Goal: Task Accomplishment & Management: Use online tool/utility

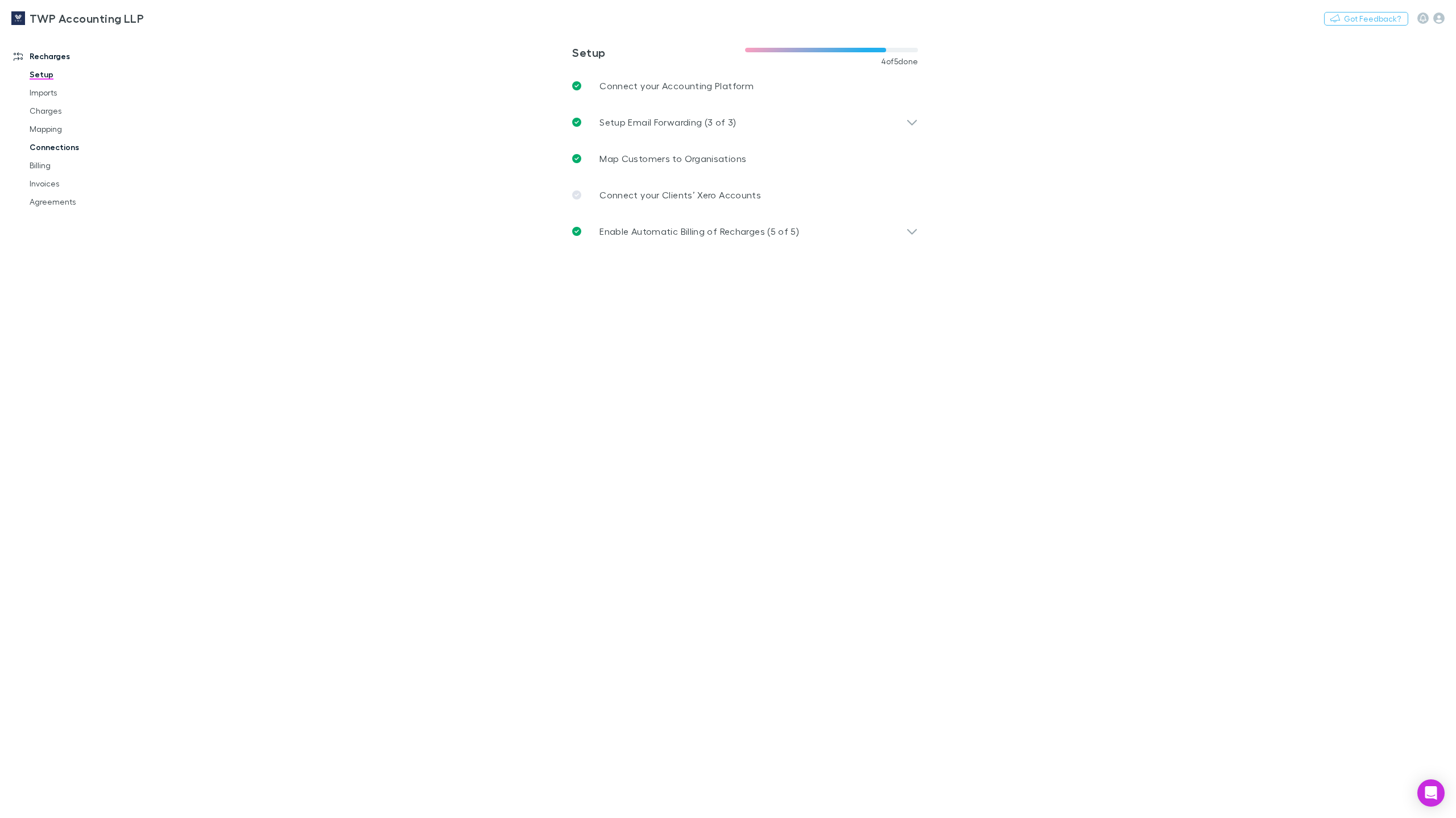
click at [63, 146] on link "Connections" at bounding box center [89, 147] width 141 height 18
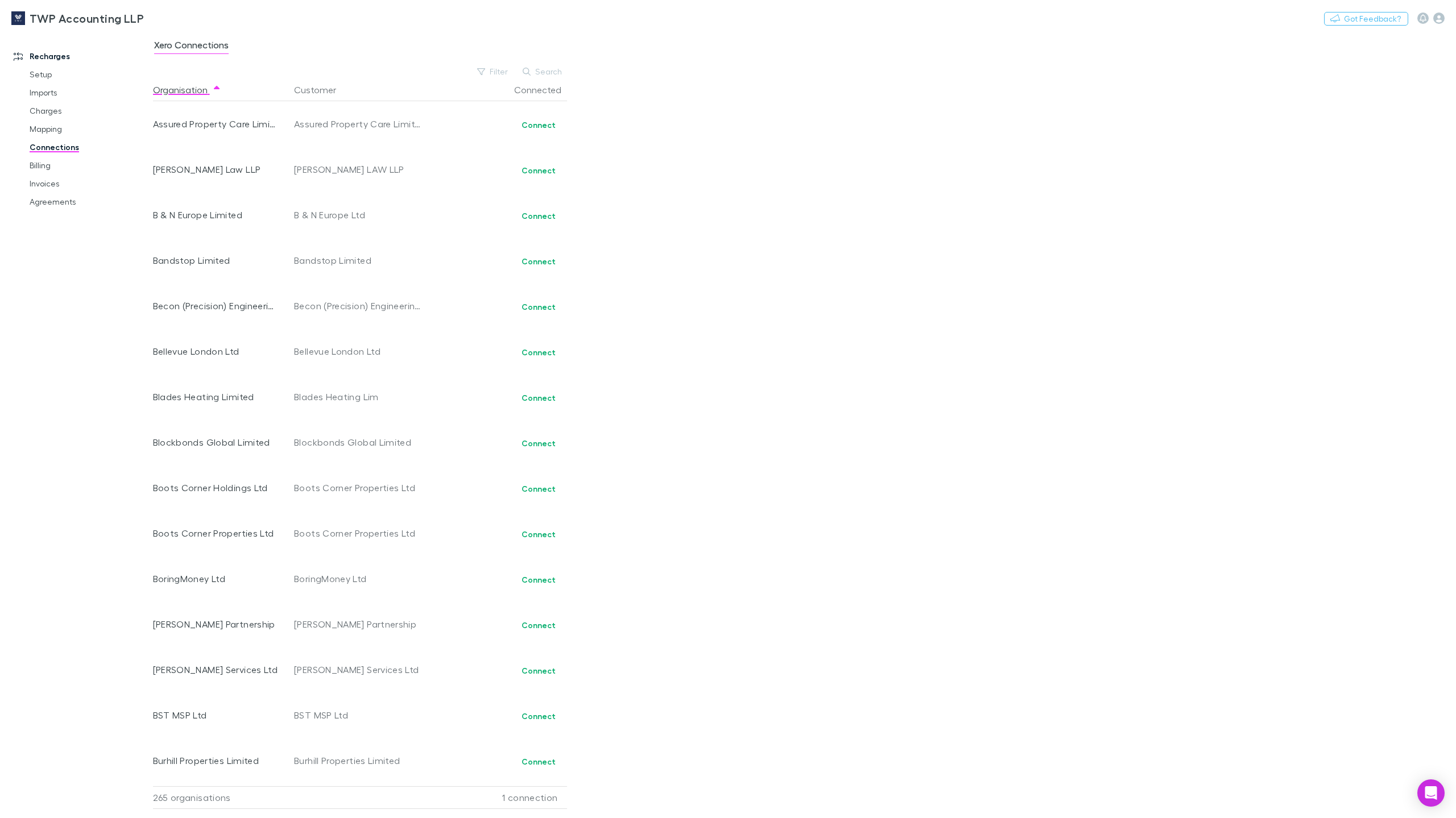
scroll to position [966, 0]
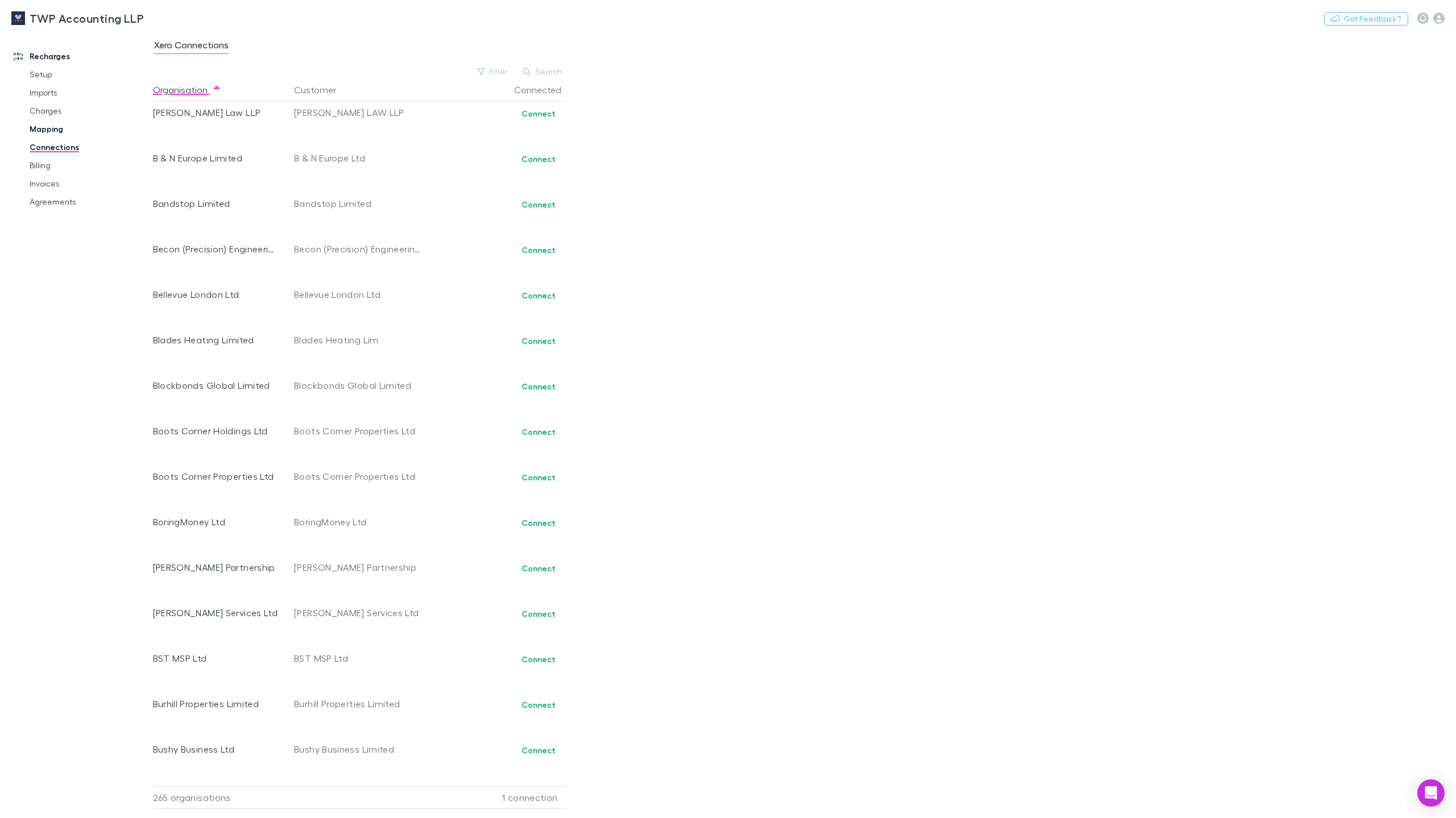
click at [61, 129] on link "Mapping" at bounding box center [89, 129] width 141 height 18
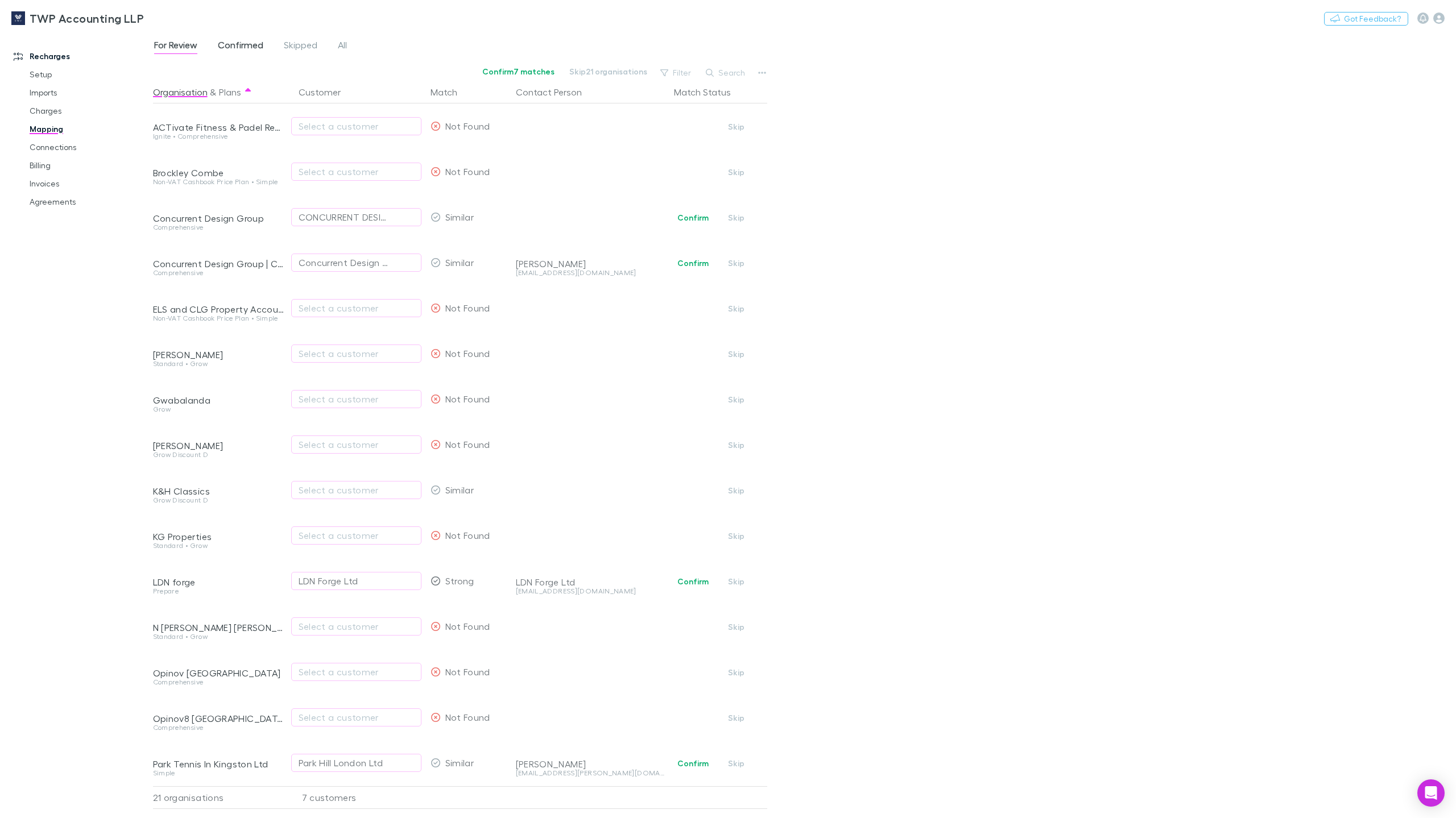
click at [237, 53] on span "Confirmed" at bounding box center [241, 46] width 46 height 15
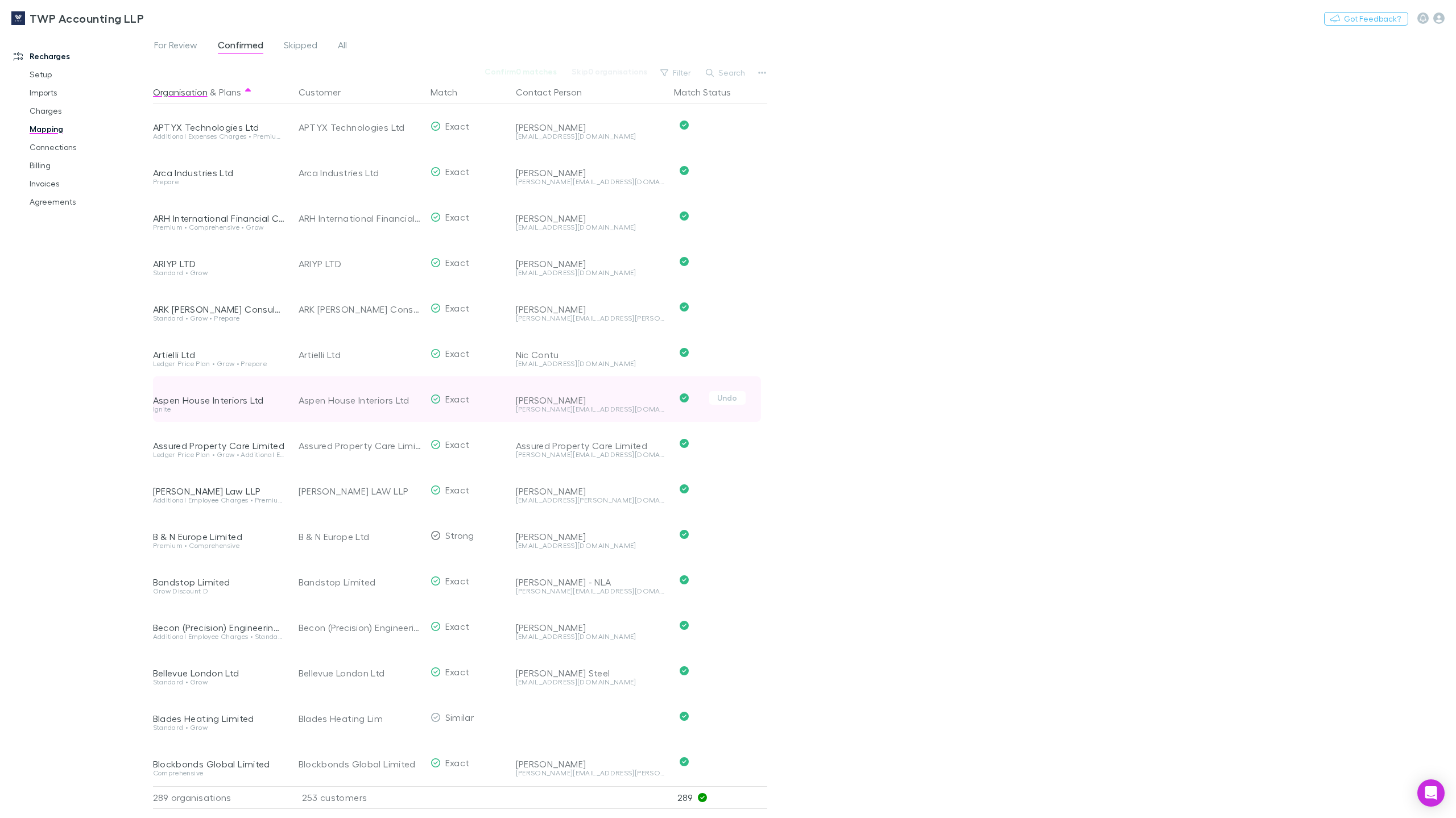
scroll to position [1080, 0]
